Goal: Information Seeking & Learning: Learn about a topic

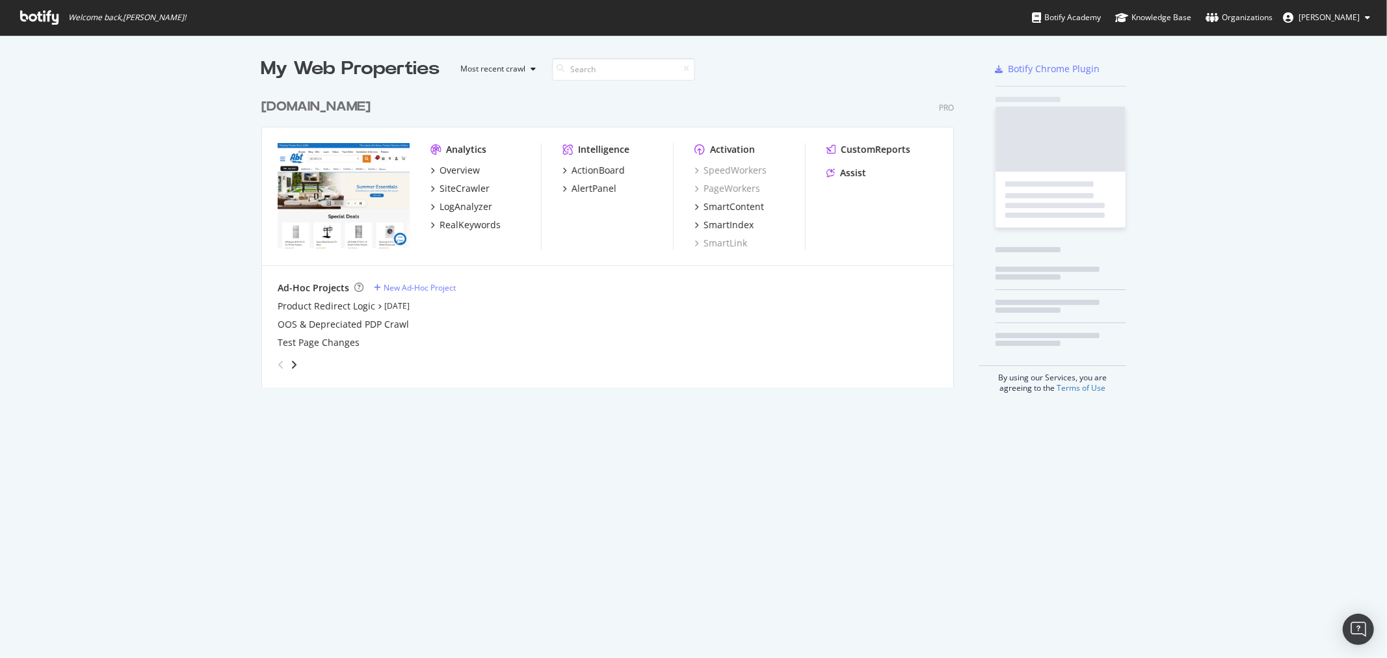
scroll to position [295, 692]
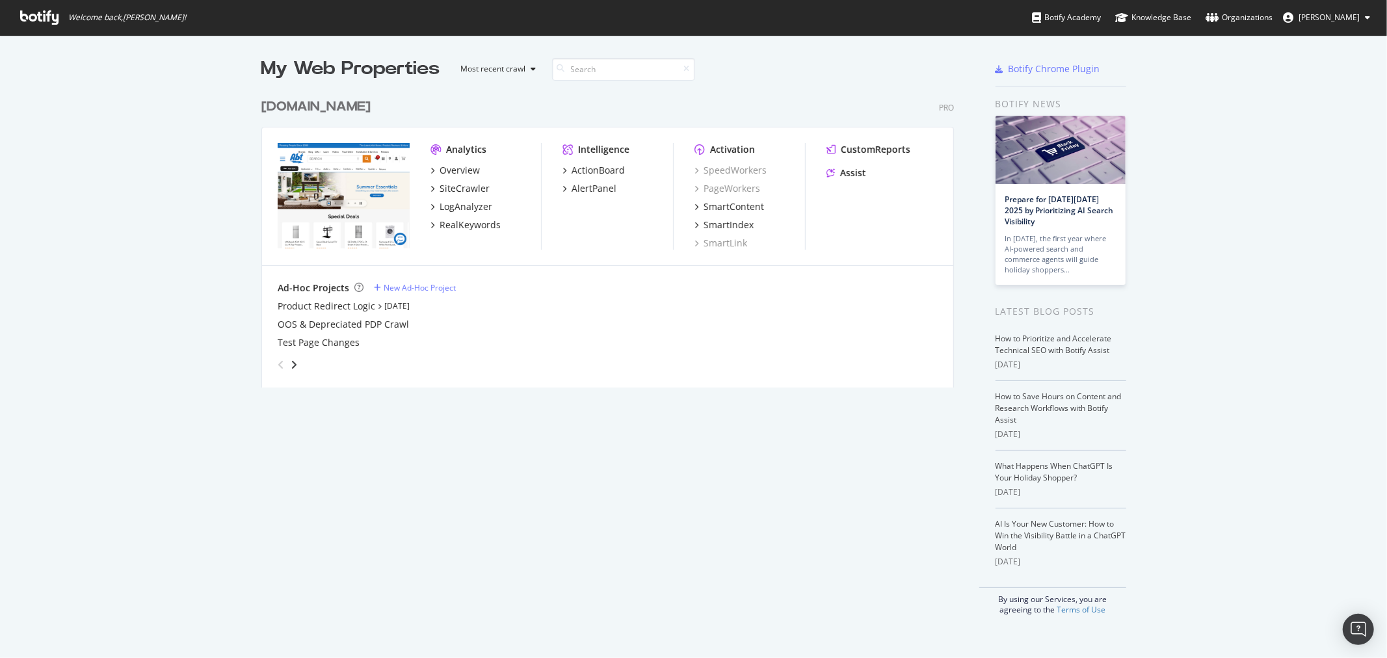
click at [308, 109] on div "[DOMAIN_NAME]" at bounding box center [315, 107] width 109 height 19
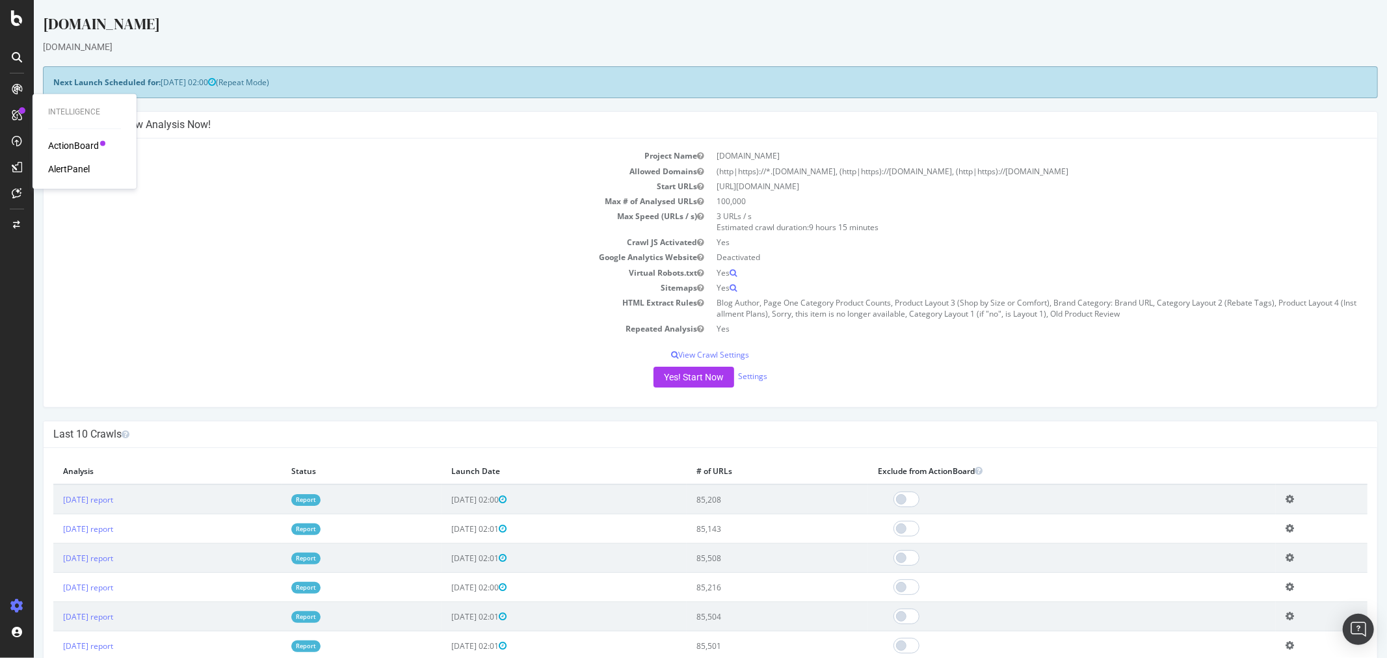
click at [54, 135] on div "Intelligence ActionBoard AlertPanel" at bounding box center [85, 141] width 94 height 90
click at [56, 138] on div "Intelligence ActionBoard AlertPanel" at bounding box center [85, 141] width 94 height 90
click at [60, 144] on div "ActionBoard" at bounding box center [73, 146] width 51 height 13
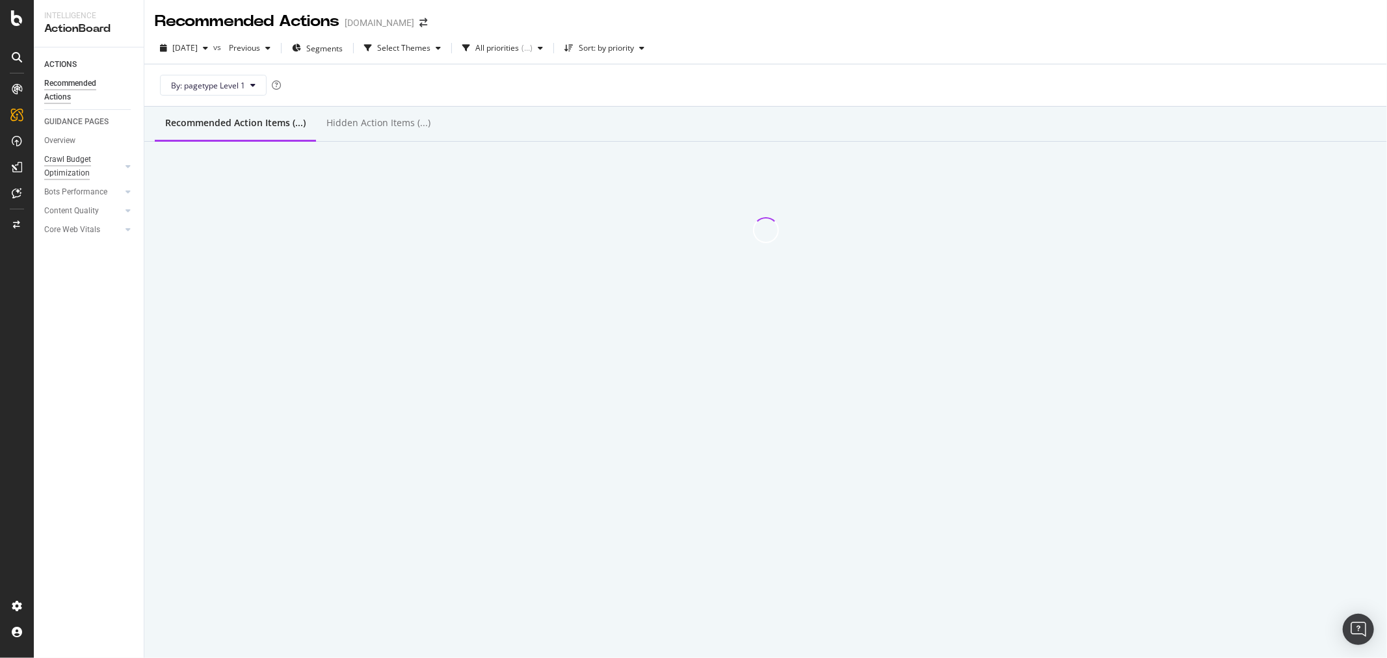
click at [69, 167] on div "Crawl Budget Optimization" at bounding box center [78, 166] width 68 height 27
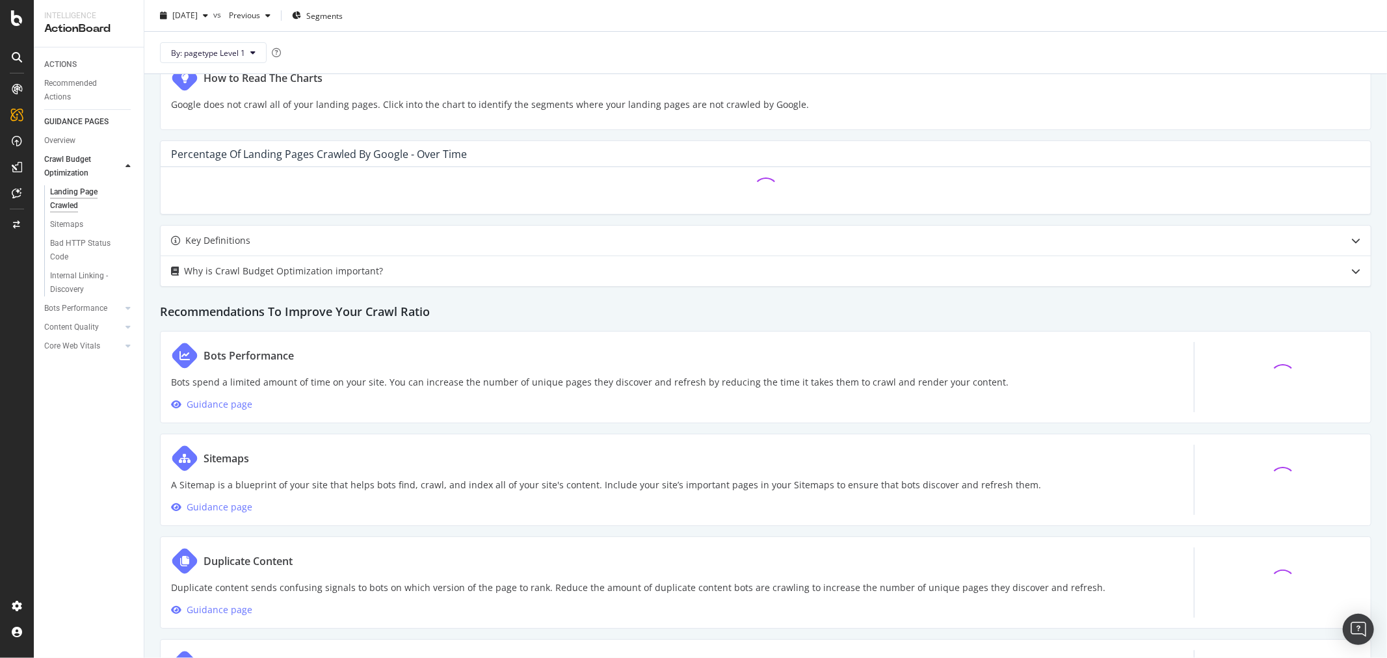
scroll to position [328, 0]
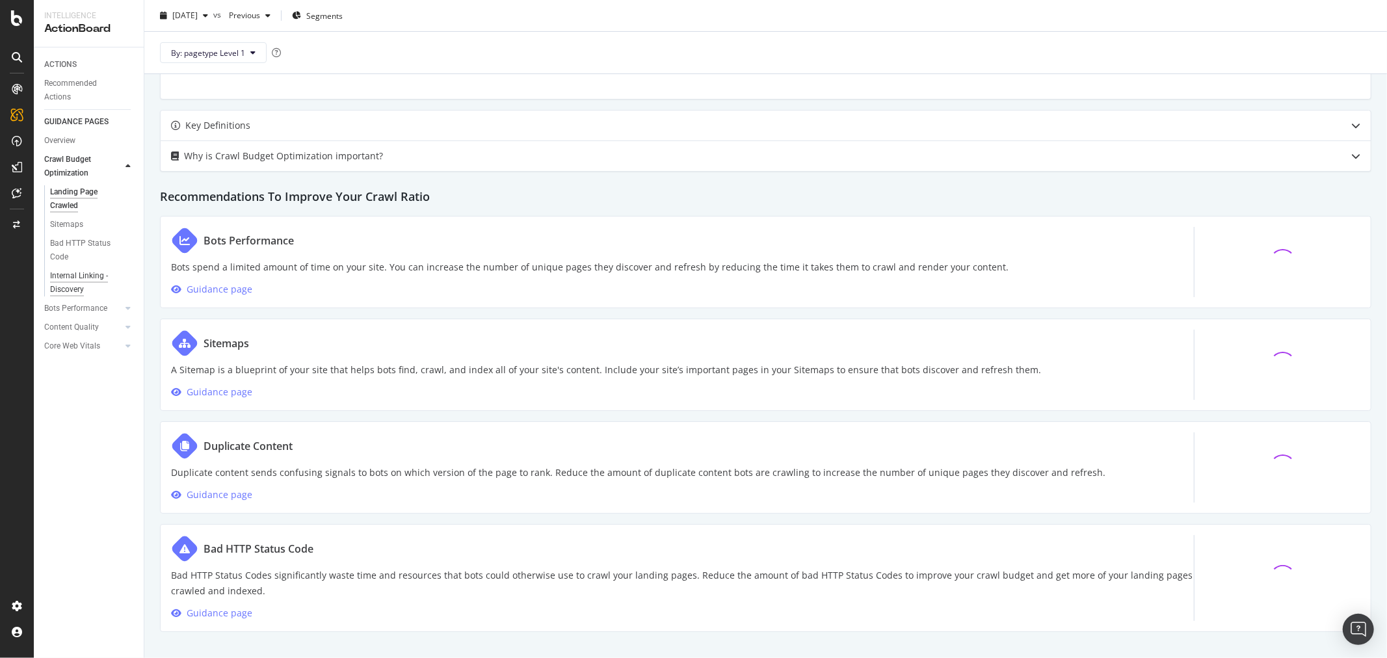
click at [79, 277] on div "Internal Linking - Discovery" at bounding box center [87, 282] width 74 height 27
